Goal: Task Accomplishment & Management: Manage account settings

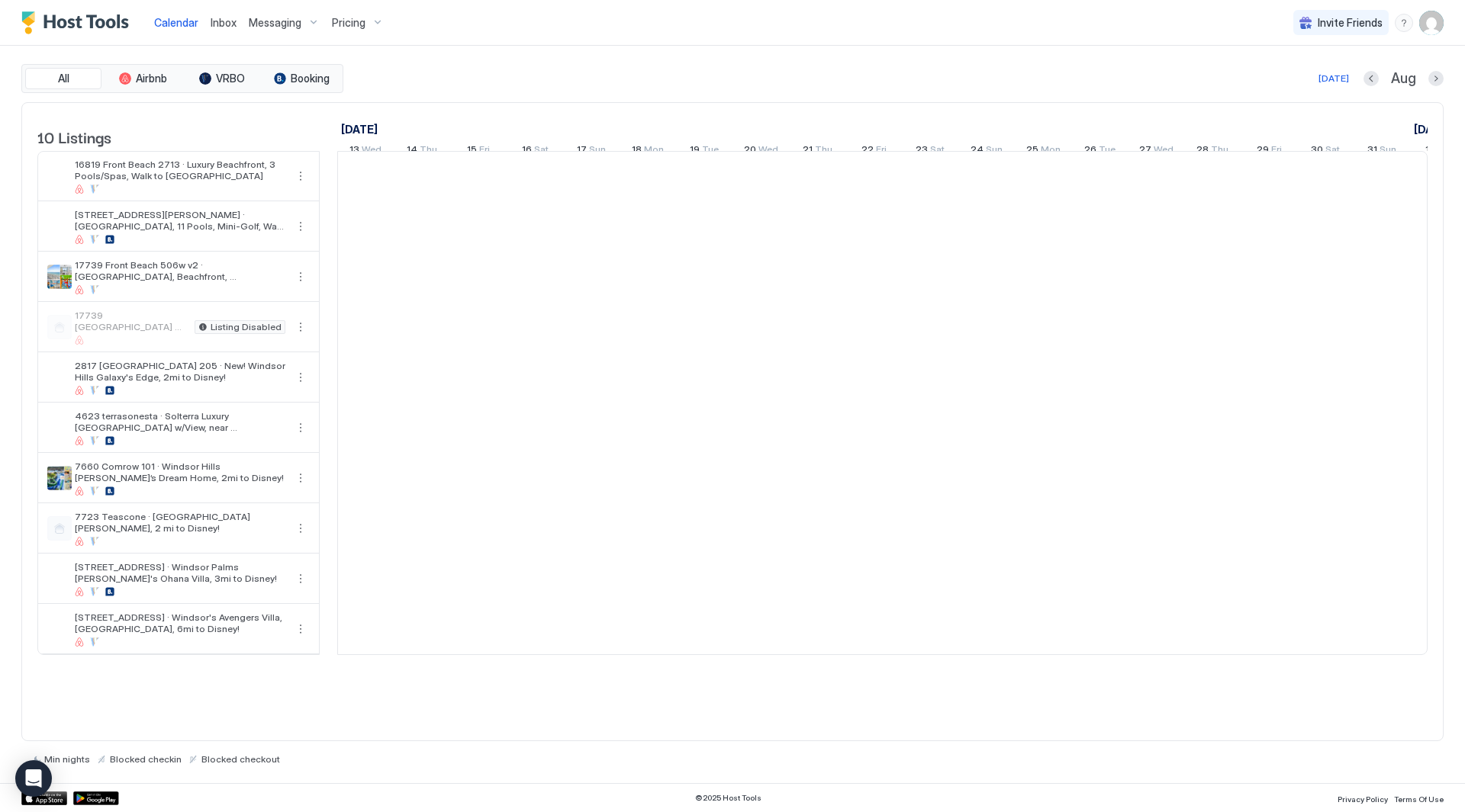
scroll to position [0, 848]
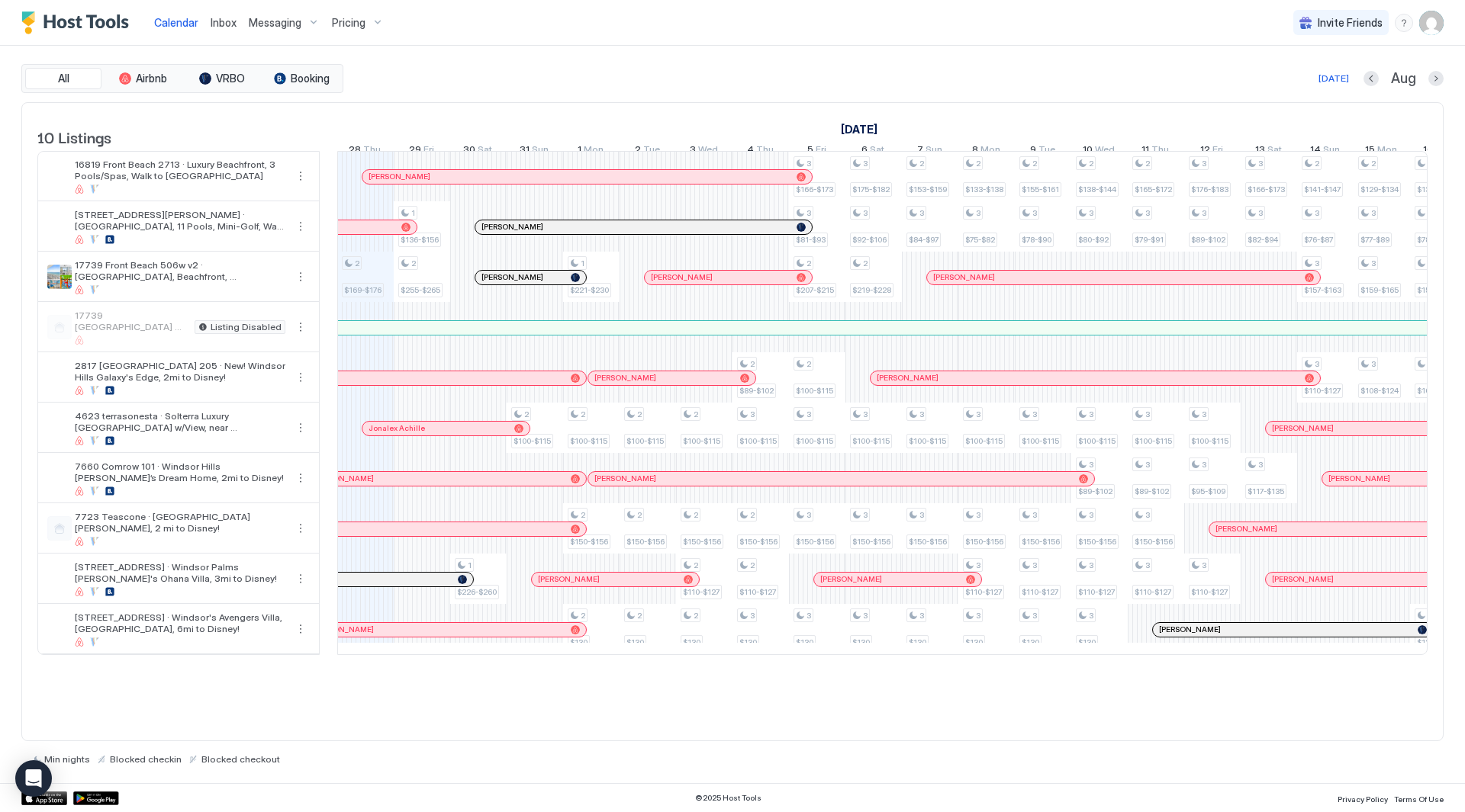
click at [293, 30] on div "Messaging" at bounding box center [284, 23] width 83 height 26
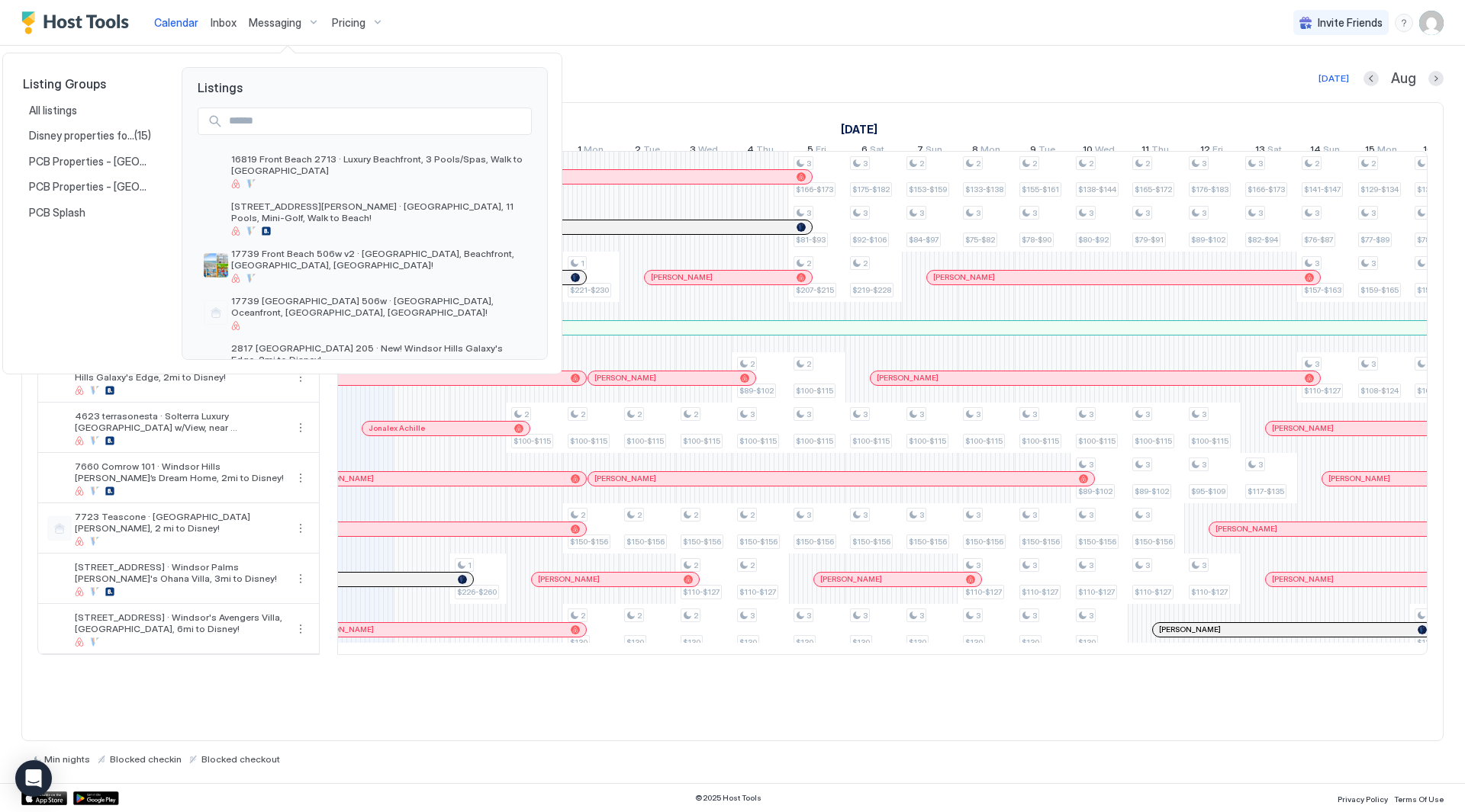
click at [534, 26] on div at bounding box center [732, 406] width 1465 height 812
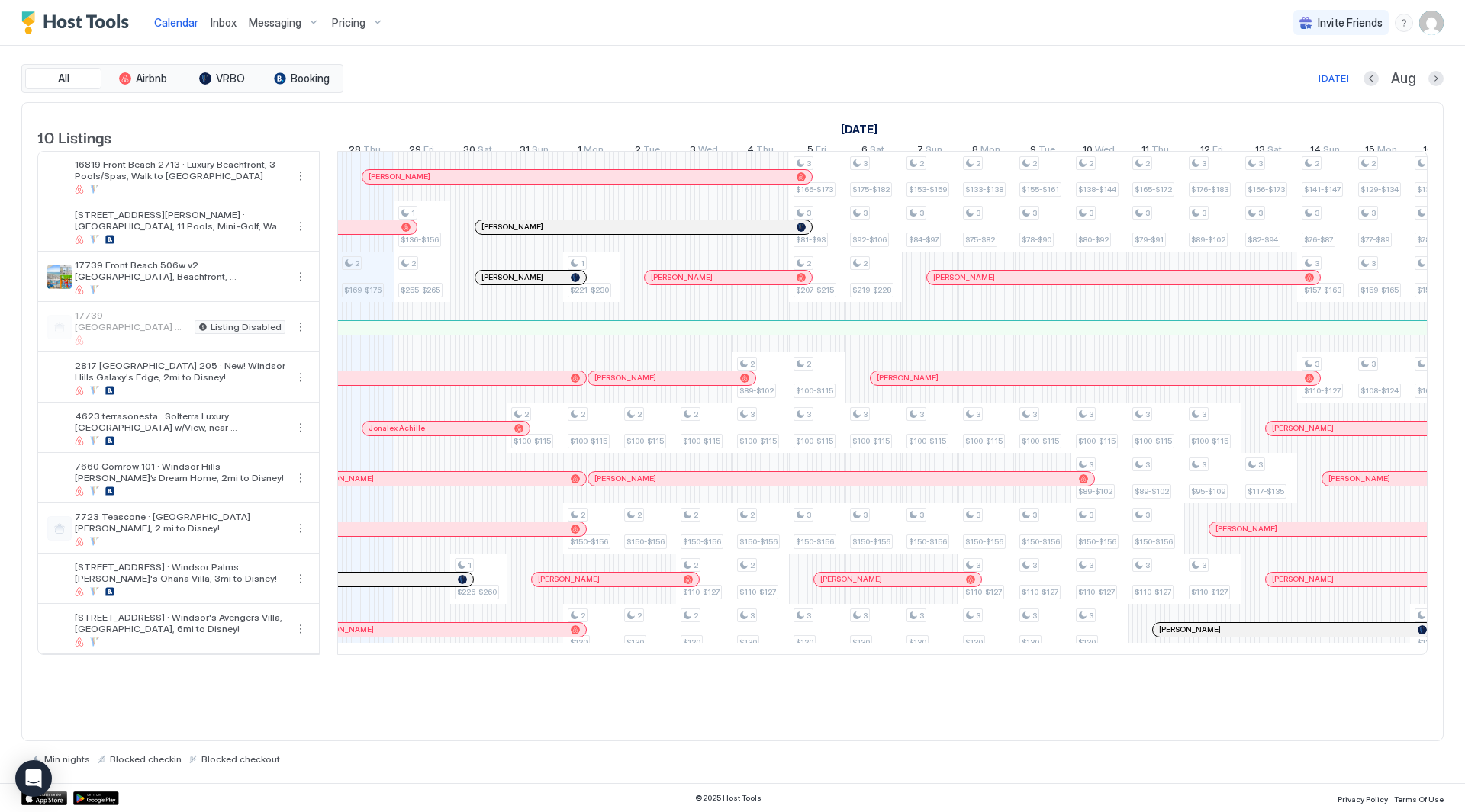
click at [361, 22] on span "Pricing" at bounding box center [348, 22] width 34 height 14
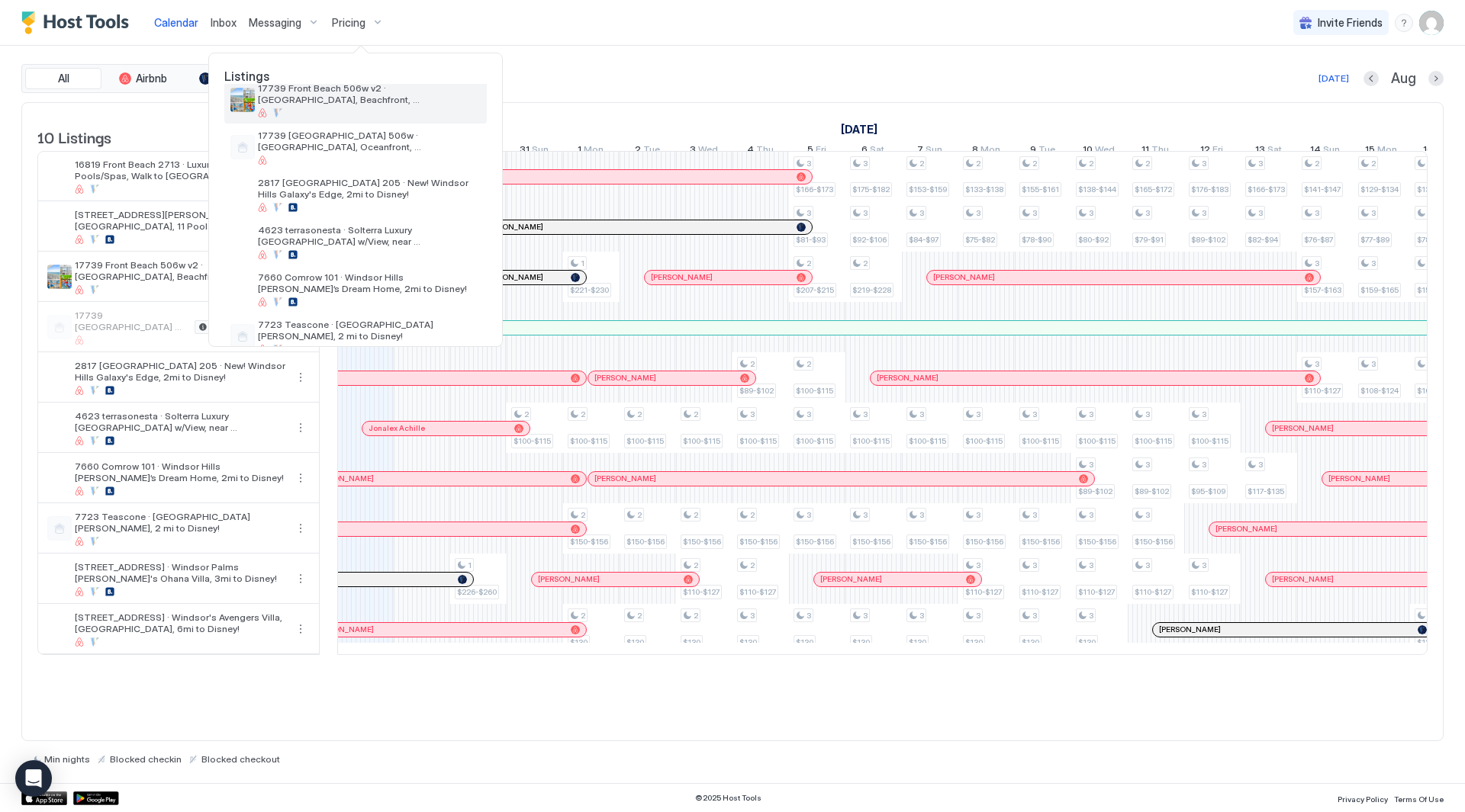
scroll to position [277, 0]
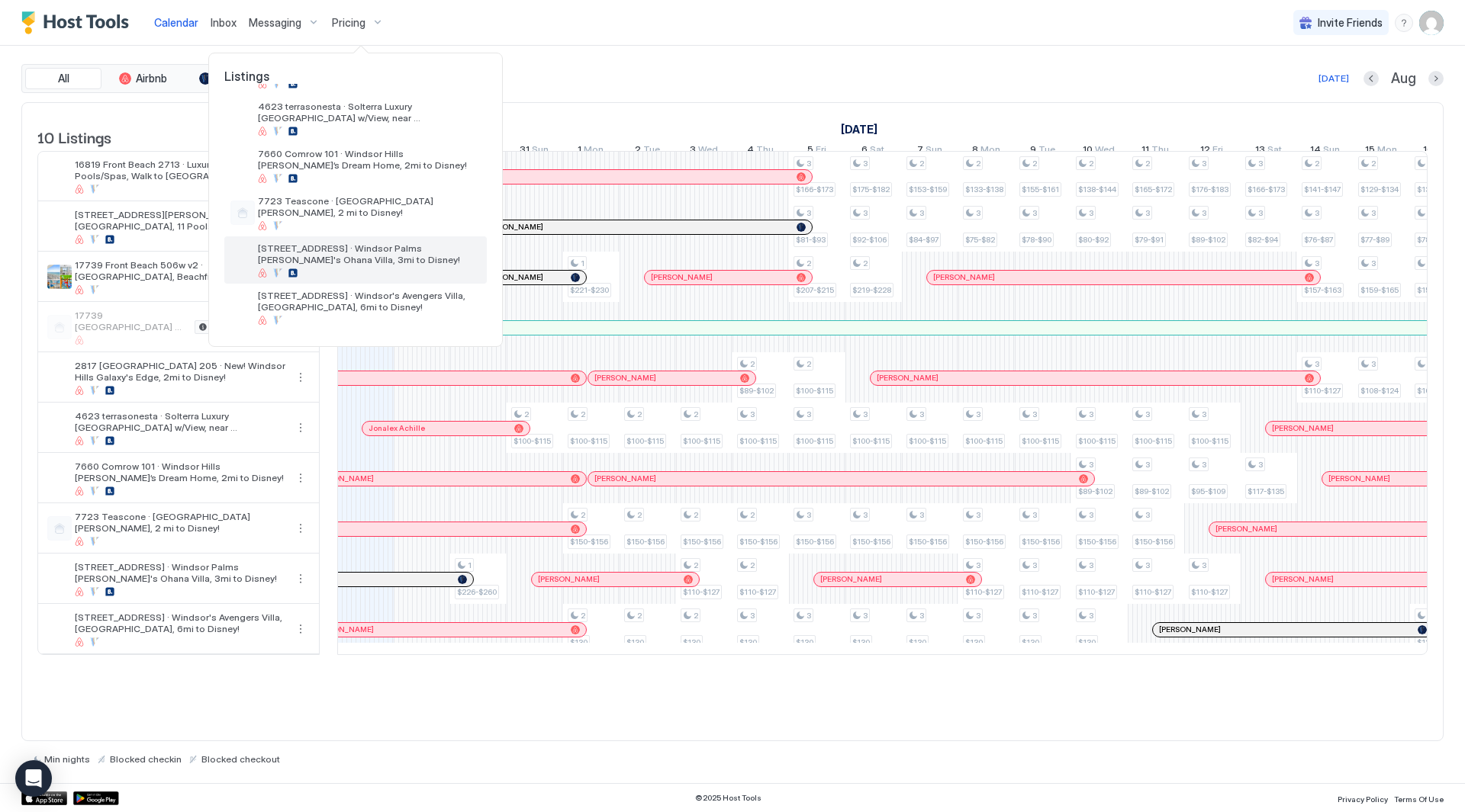
click at [321, 254] on span "[STREET_ADDRESS] · Windsor Palms [PERSON_NAME]'s Ohana Villa, 3mi to Disney!" at bounding box center [369, 254] width 223 height 23
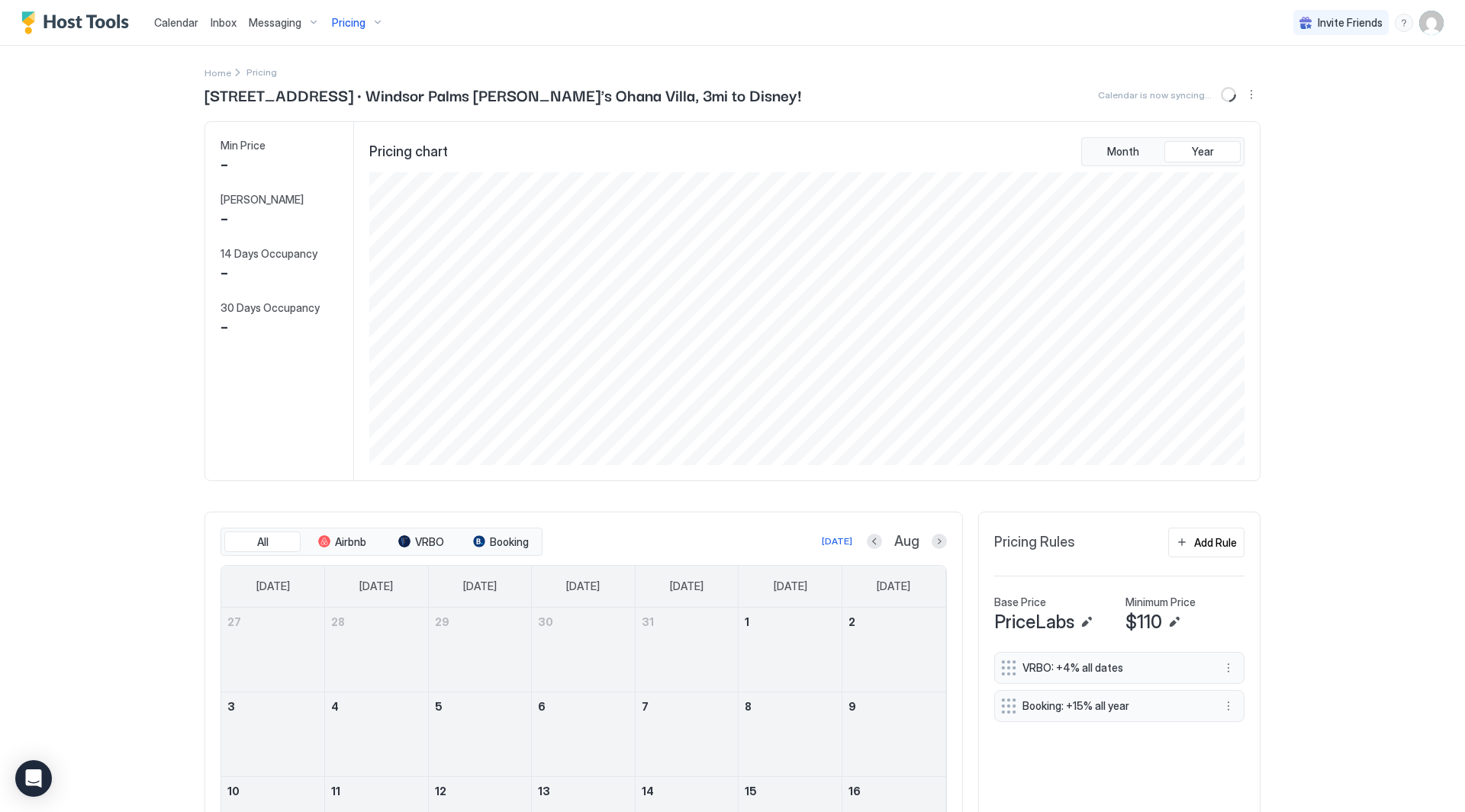
scroll to position [293, 878]
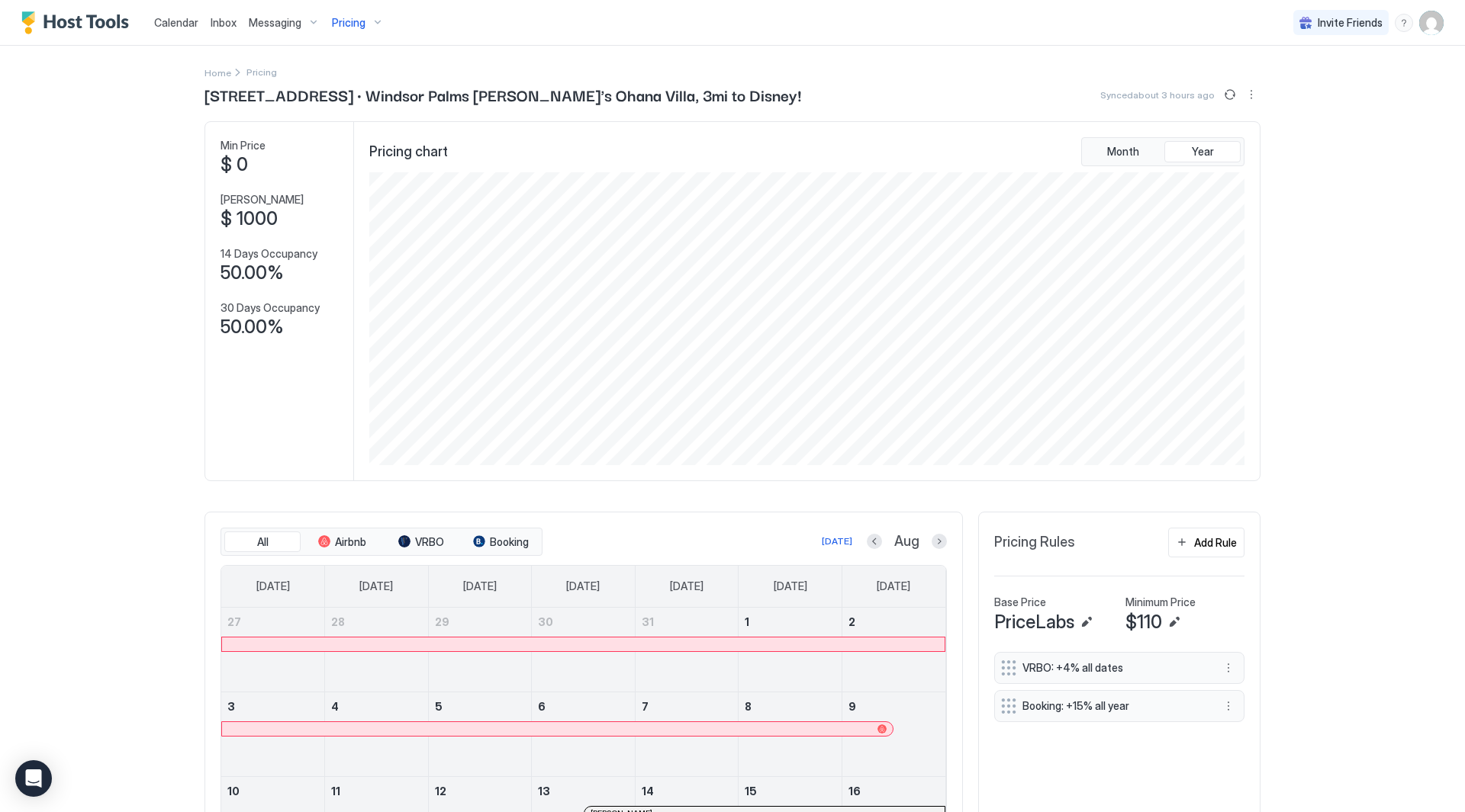
click at [867, 533] on div "Aug" at bounding box center [906, 541] width 80 height 17
click at [870, 538] on button "Previous month" at bounding box center [874, 541] width 16 height 16
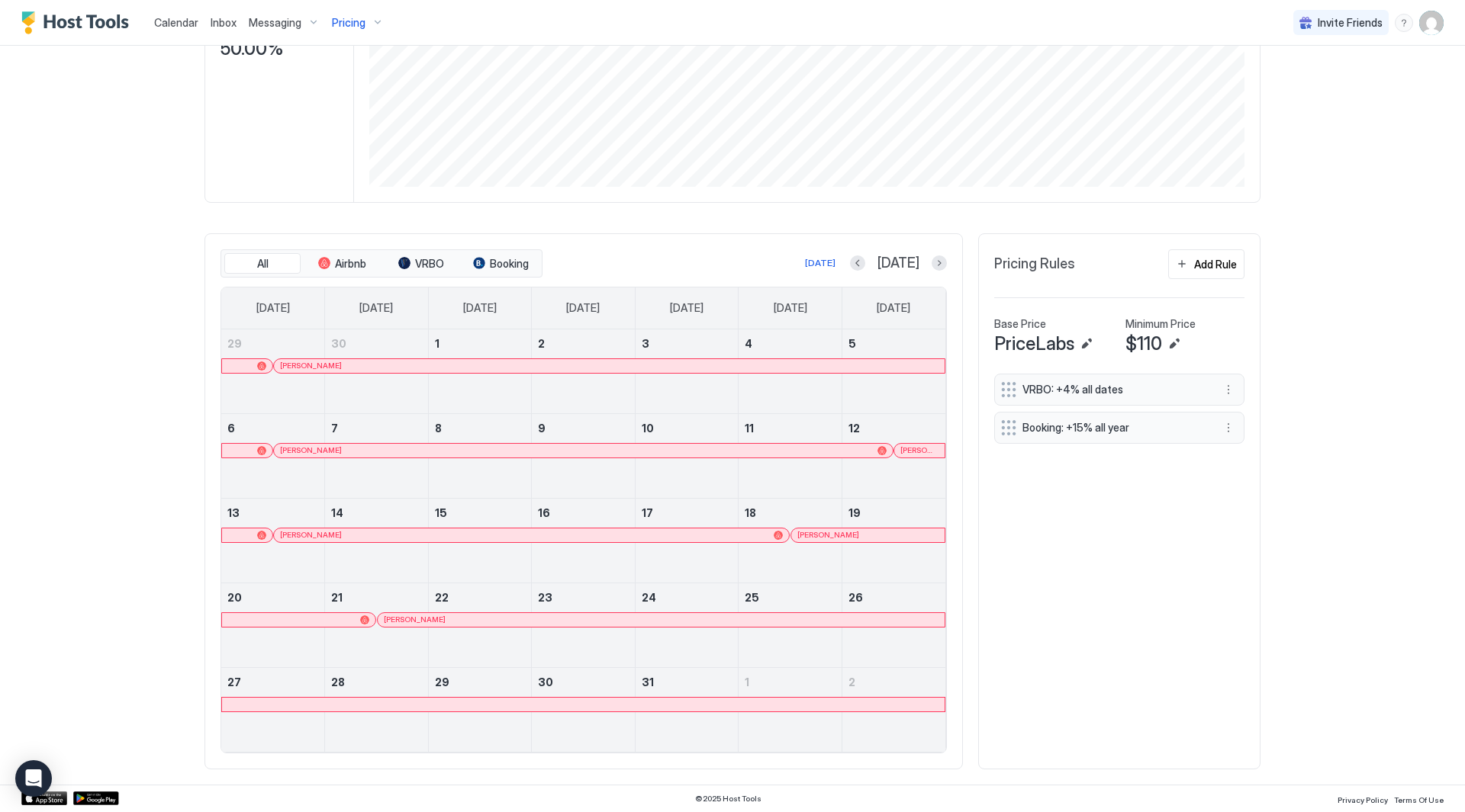
scroll to position [0, 0]
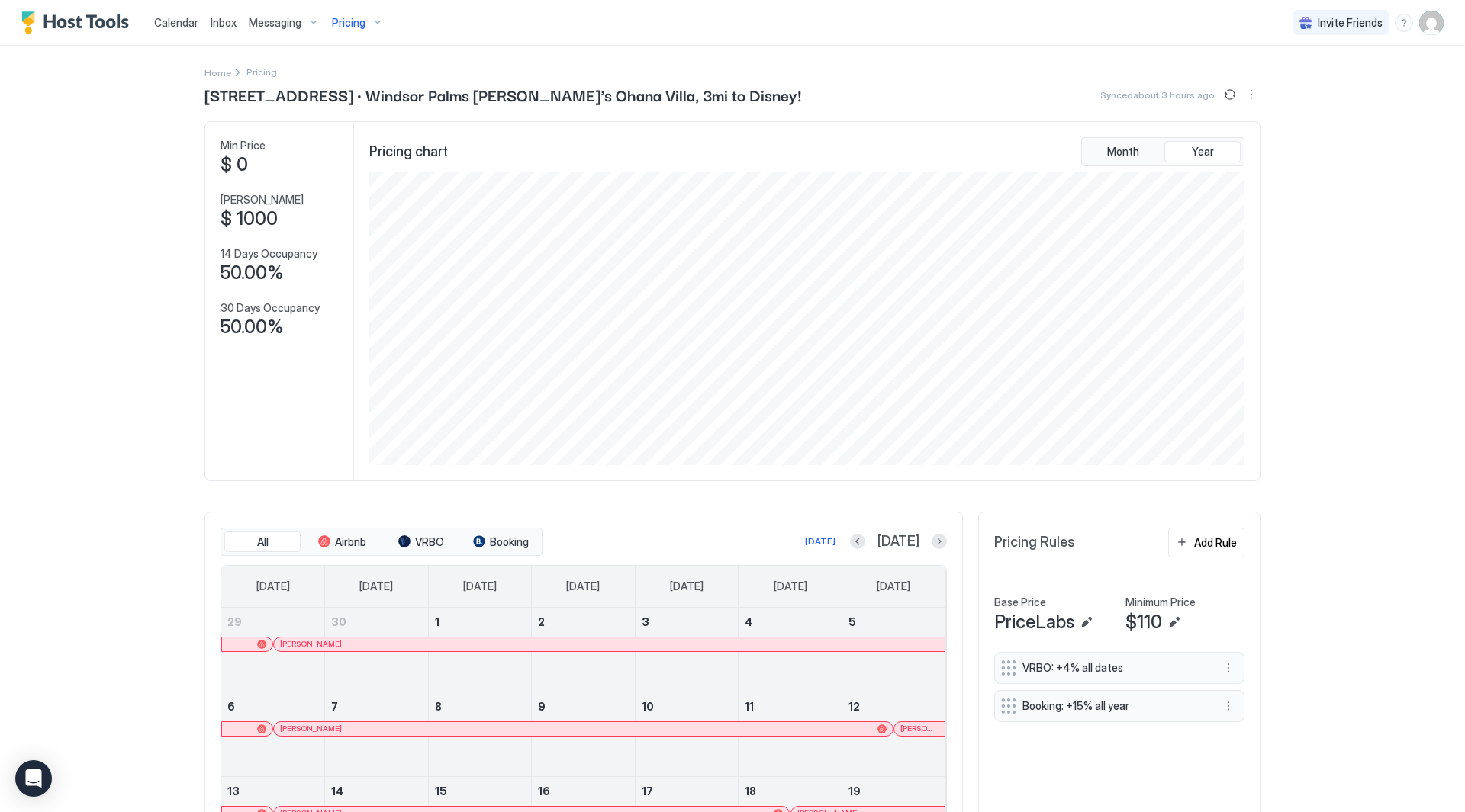
click at [341, 17] on span "Pricing" at bounding box center [348, 22] width 34 height 14
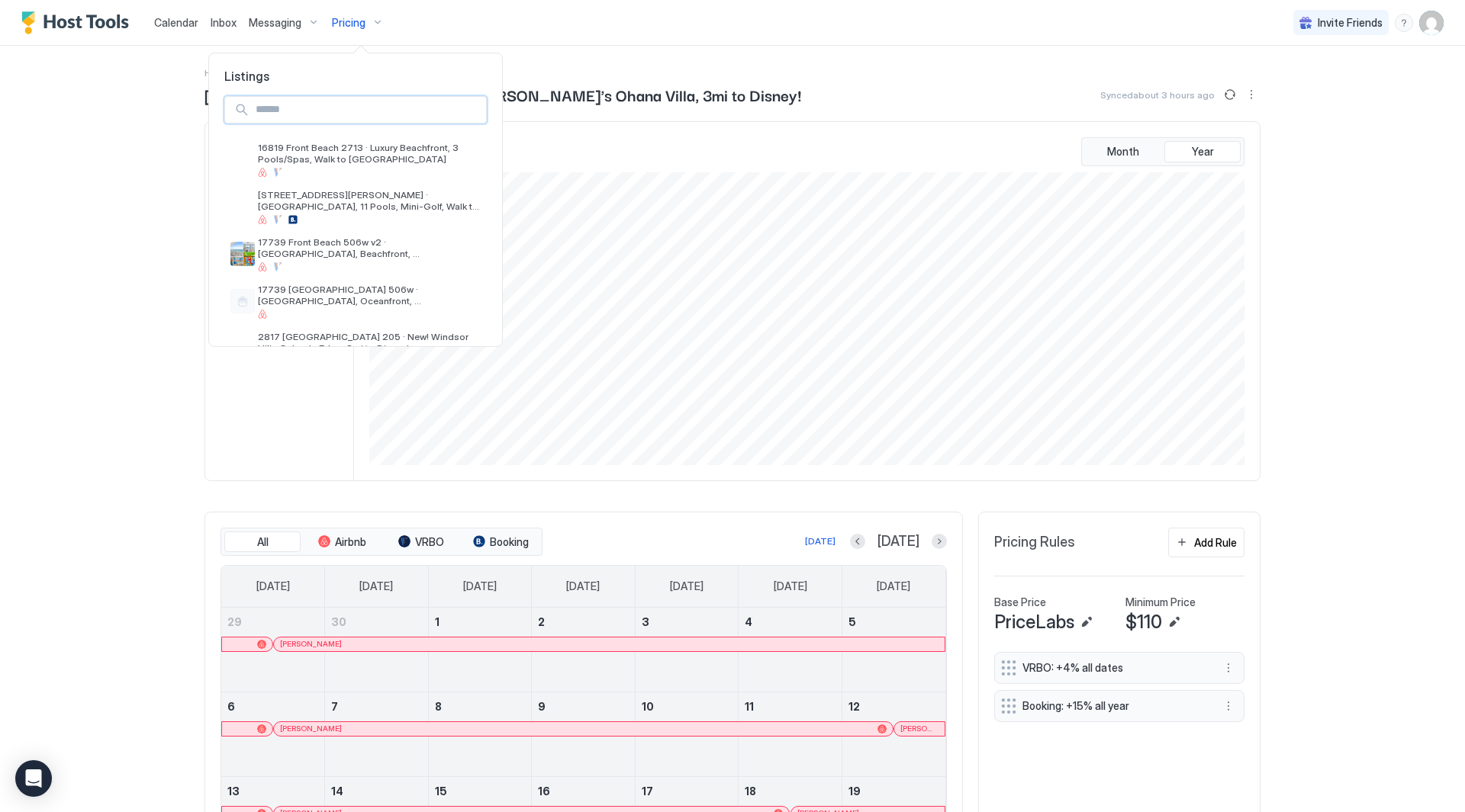
click at [356, 109] on input "Input Field" at bounding box center [367, 110] width 236 height 26
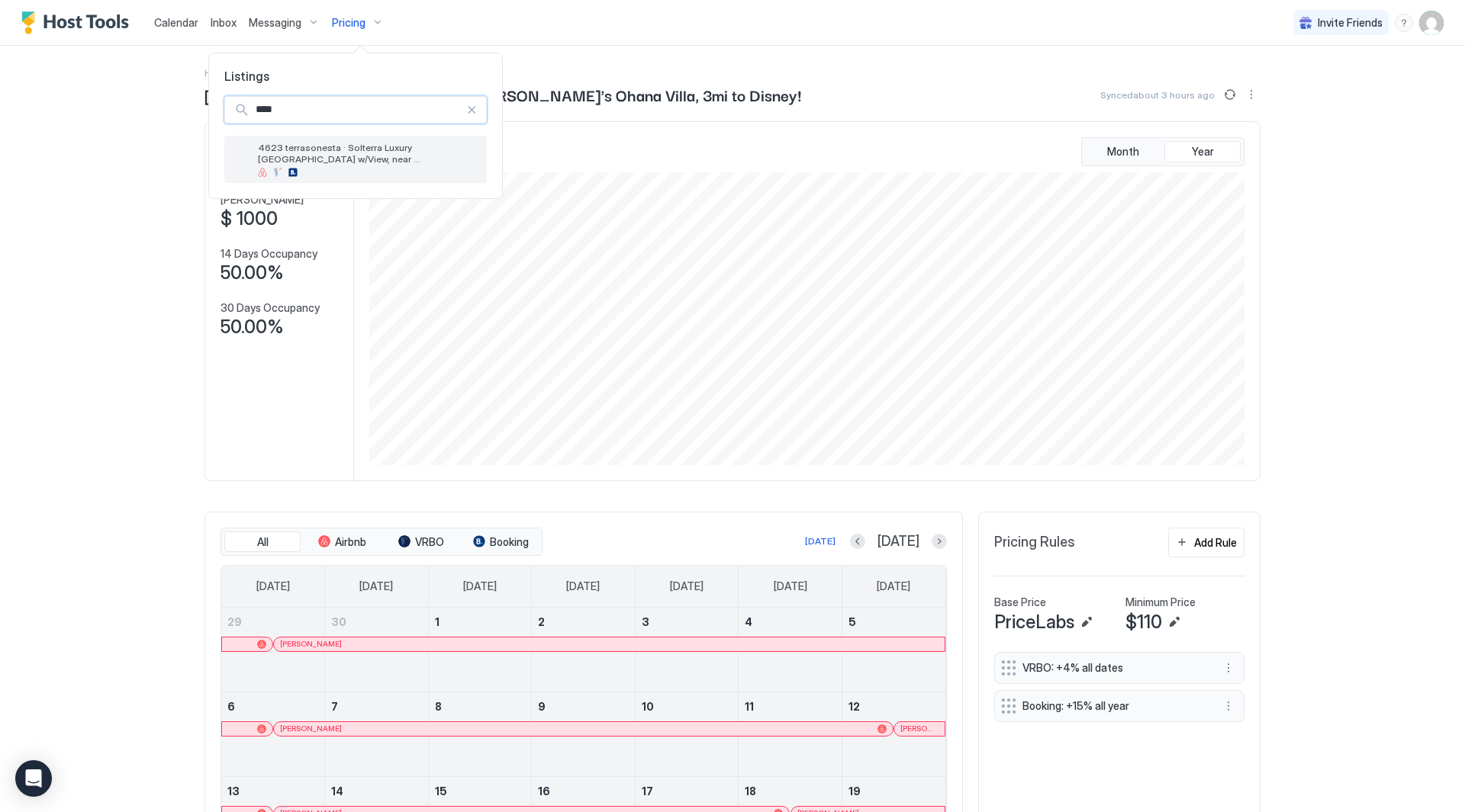
type input "****"
click at [340, 150] on span "4623 terrasonesta · Solterra Luxury [GEOGRAPHIC_DATA] w/View, near [GEOGRAPHIC_…" at bounding box center [369, 153] width 223 height 23
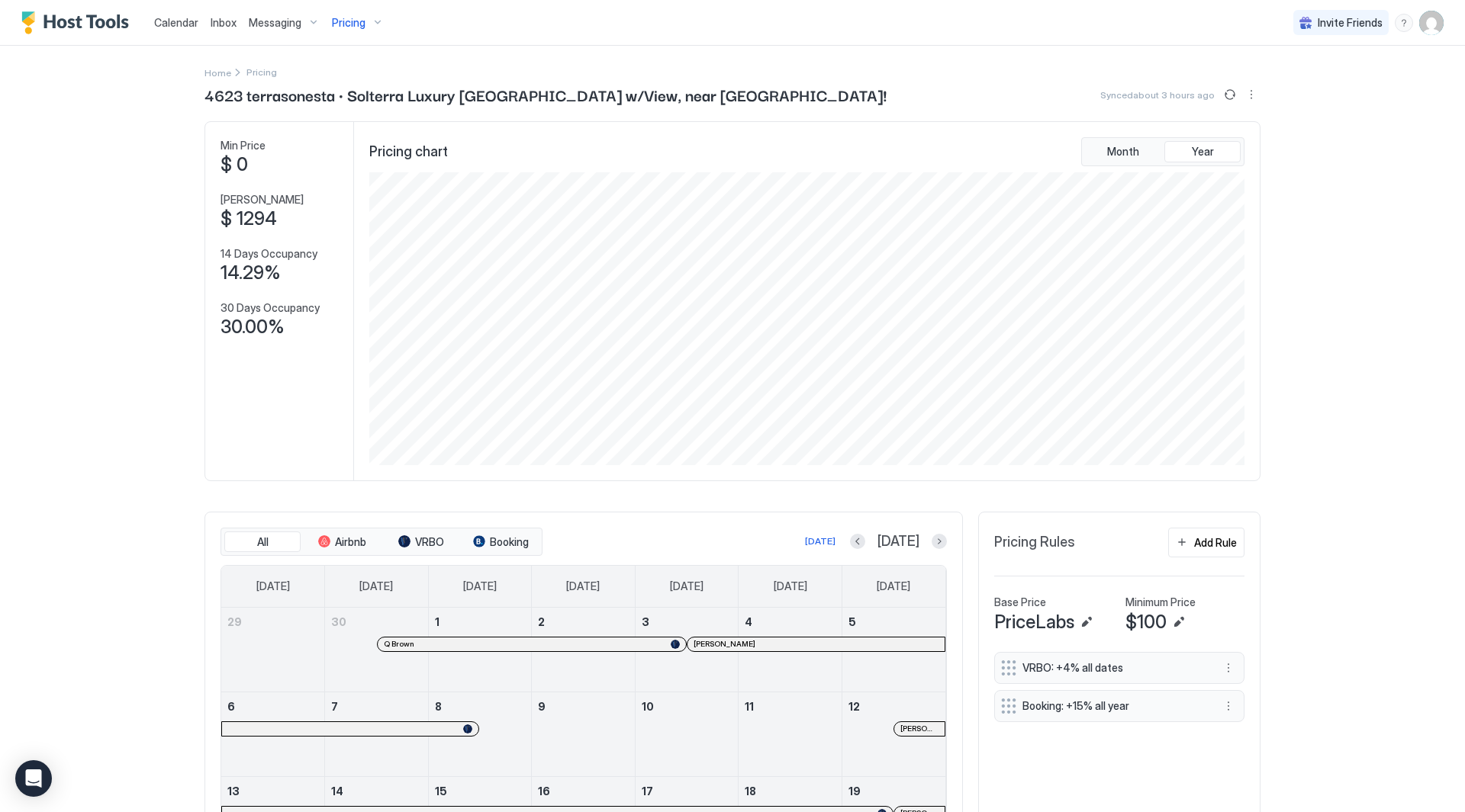
click at [221, 19] on span "Inbox" at bounding box center [224, 22] width 26 height 13
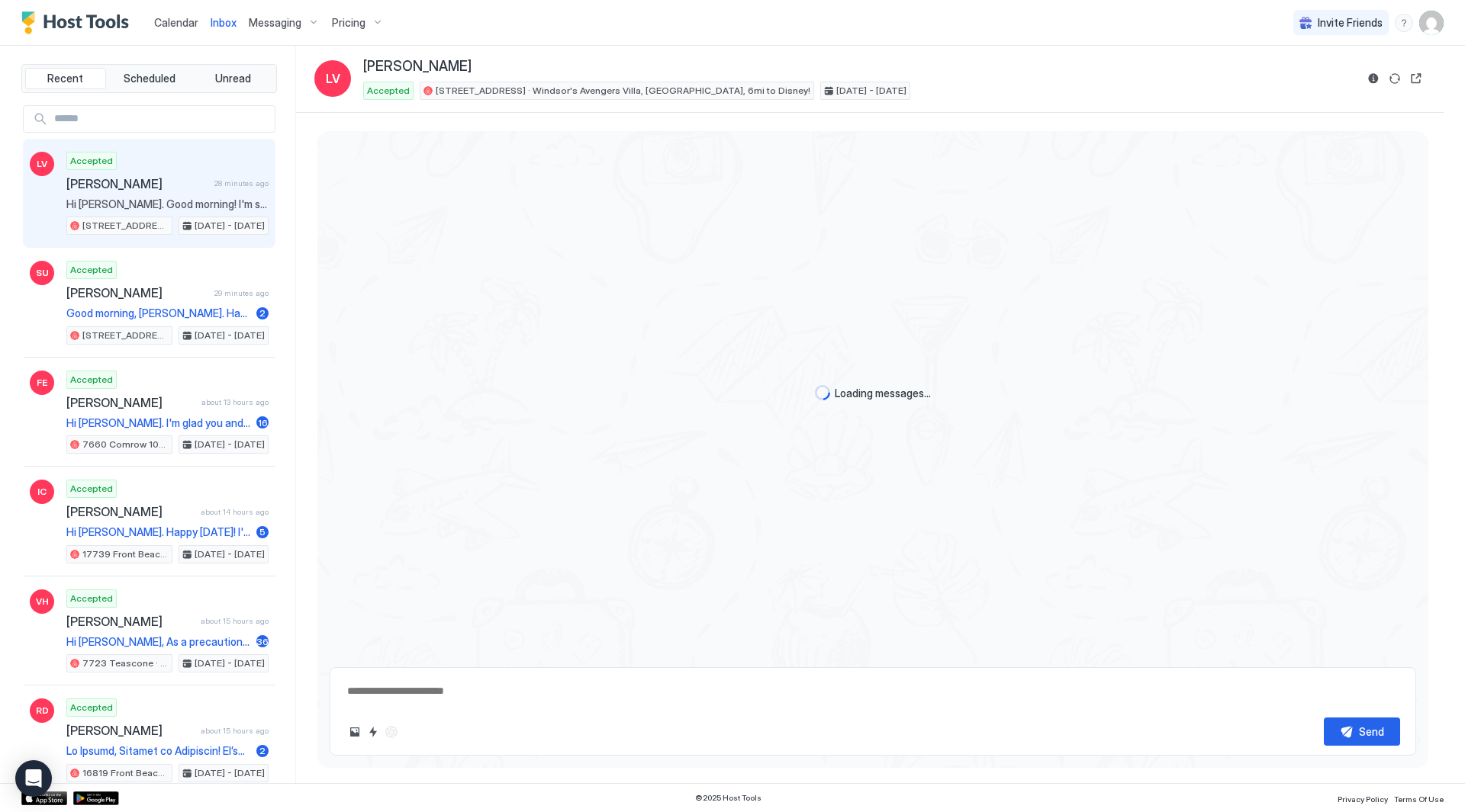
scroll to position [3618, 0]
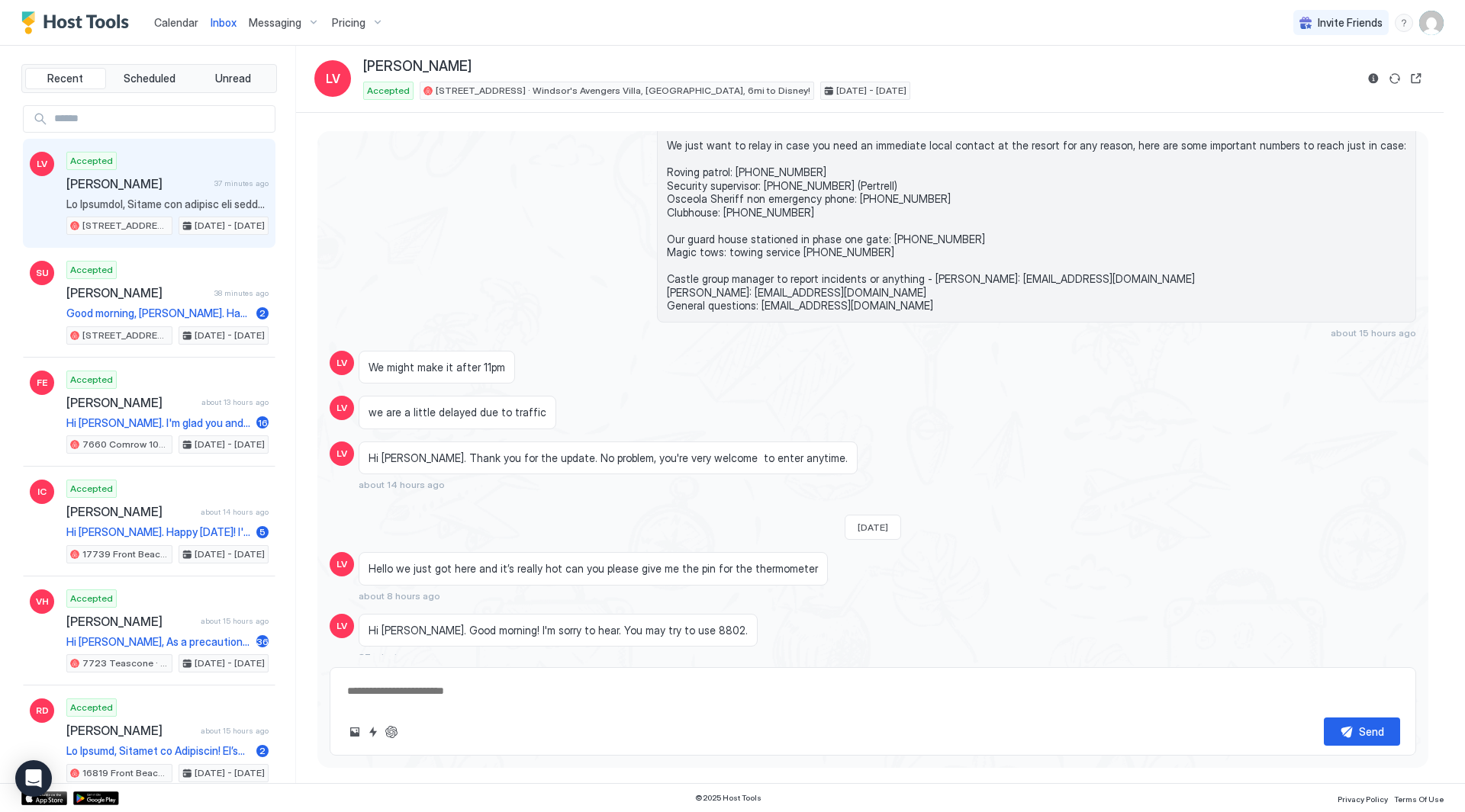
type textarea "*"
